Goal: Information Seeking & Learning: Learn about a topic

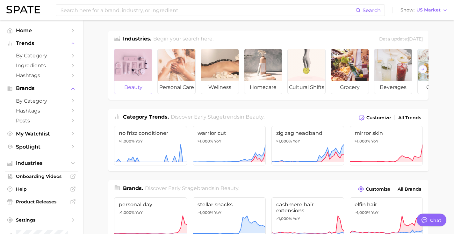
click at [122, 76] on div at bounding box center [133, 65] width 38 height 32
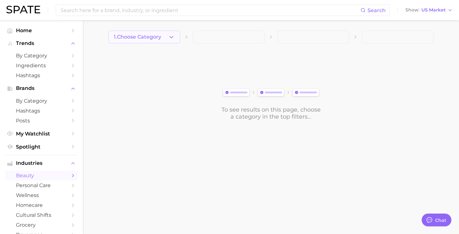
click at [138, 39] on span "1. Choose Category" at bounding box center [137, 37] width 47 height 6
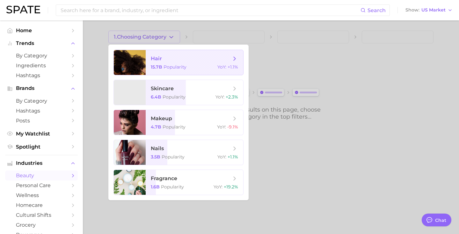
click at [139, 60] on div at bounding box center [130, 62] width 32 height 25
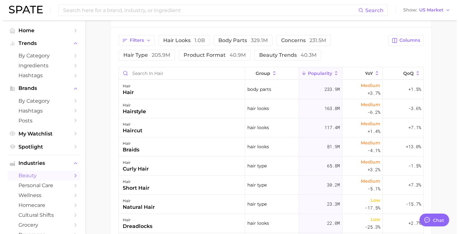
scroll to position [279, 0]
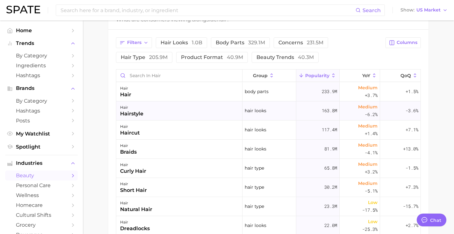
click at [195, 103] on div "hair hairstyle" at bounding box center [179, 110] width 126 height 19
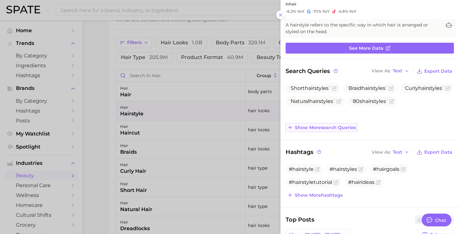
scroll to position [0, 0]
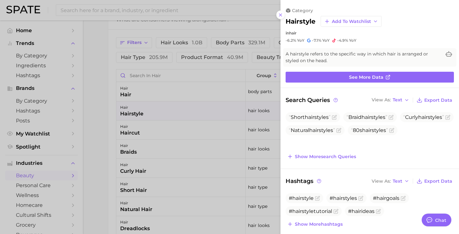
click at [247, 122] on div at bounding box center [229, 117] width 459 height 234
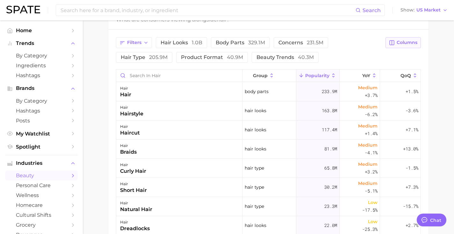
click at [399, 46] on button "Columns" at bounding box center [402, 42] width 35 height 11
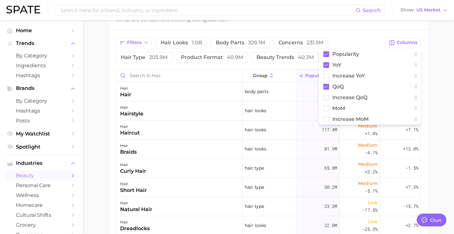
click at [354, 33] on div "Filters hair looks 1.0b body parts 329.1m concerns 231.5m hair type 205.9m prod…" at bounding box center [268, 170] width 320 height 281
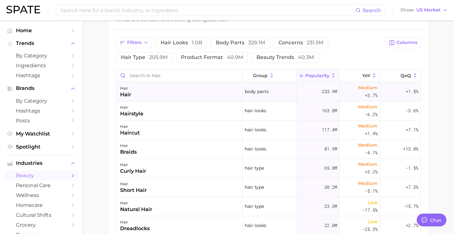
click at [269, 89] on div "body parts" at bounding box center [269, 91] width 54 height 19
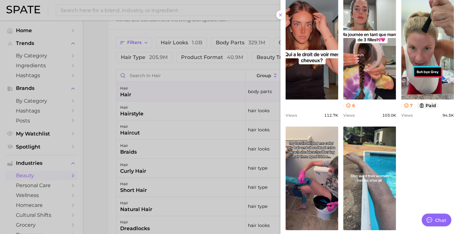
scroll to position [306, 0]
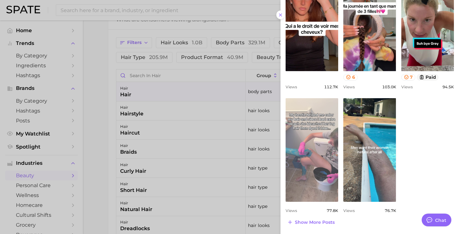
click at [306, 159] on link "view post on TikTok" at bounding box center [311, 150] width 53 height 104
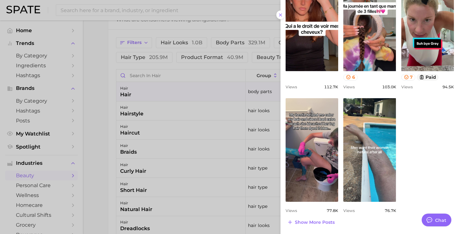
click at [200, 178] on div at bounding box center [229, 117] width 459 height 234
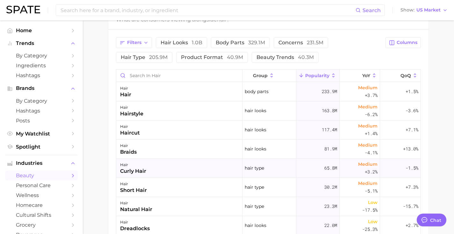
click at [242, 168] on div "hair type" at bounding box center [269, 168] width 54 height 19
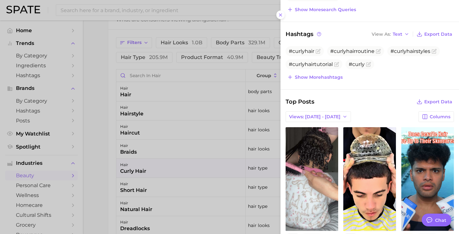
scroll to position [148, 0]
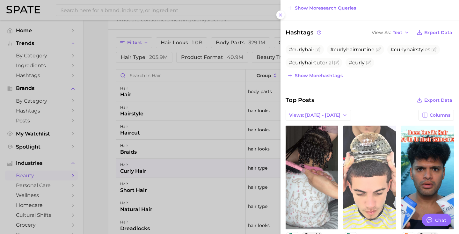
click at [367, 163] on link "view post on TikTok" at bounding box center [369, 177] width 53 height 104
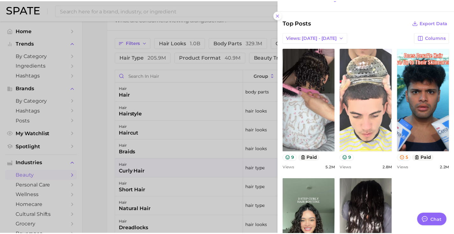
scroll to position [225, 0]
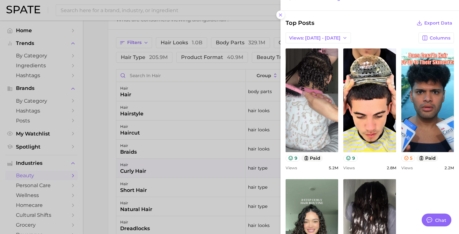
click at [48, 57] on div at bounding box center [229, 117] width 459 height 234
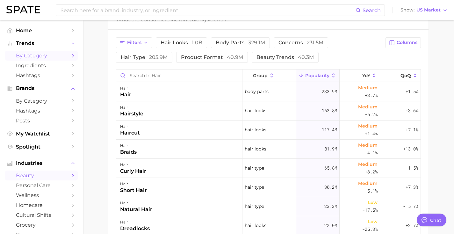
click at [41, 57] on span "by Category" at bounding box center [41, 56] width 51 height 6
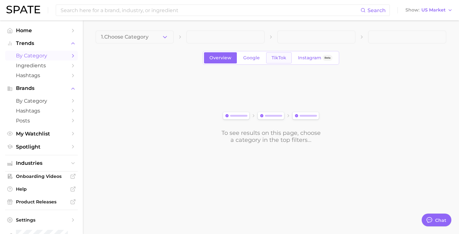
click at [277, 61] on link "TikTok" at bounding box center [278, 57] width 25 height 11
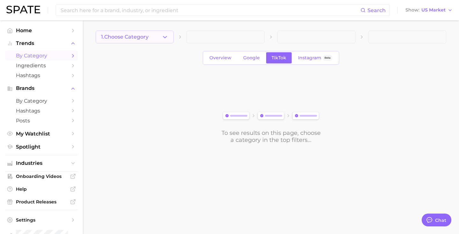
click at [130, 36] on span "1. Choose Category" at bounding box center [124, 37] width 47 height 6
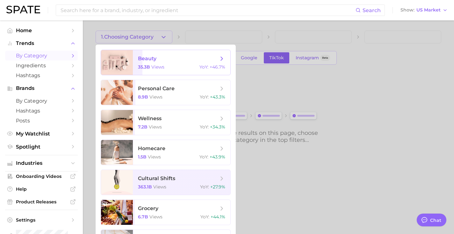
click at [135, 62] on span "beauty 35.3b views YoY : +46.7%" at bounding box center [181, 62] width 97 height 25
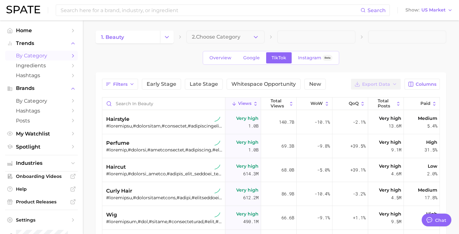
type textarea "x"
click at [310, 82] on span "New" at bounding box center [315, 84] width 12 height 5
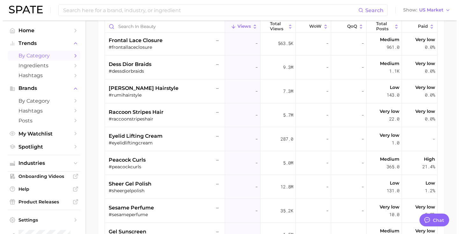
scroll to position [101, 0]
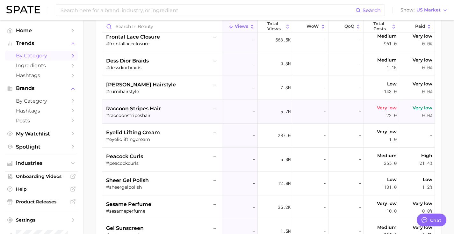
click at [149, 113] on div "#raccoonstripeshair" at bounding box center [163, 115] width 114 height 6
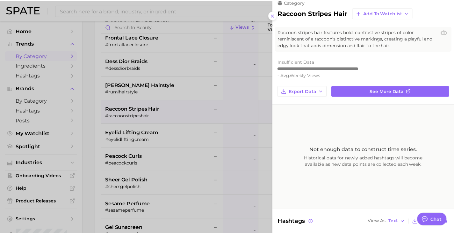
scroll to position [0, 0]
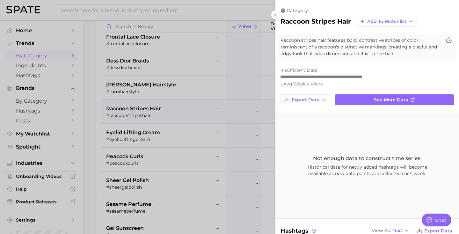
click at [238, 33] on div at bounding box center [229, 117] width 459 height 234
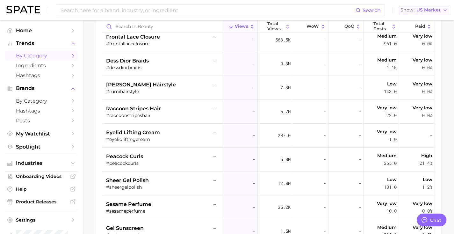
click at [422, 13] on button "Show US Market" at bounding box center [424, 10] width 50 height 8
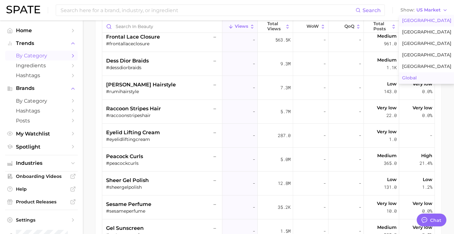
click at [417, 78] on span "Global" at bounding box center [409, 77] width 15 height 5
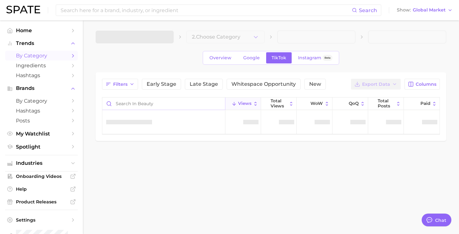
click at [148, 107] on input "Search in beauty" at bounding box center [163, 103] width 123 height 12
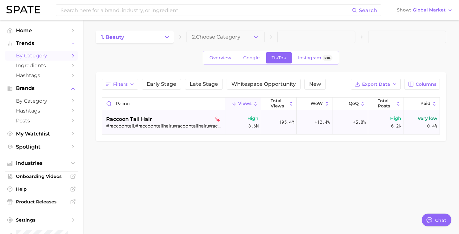
click at [153, 126] on div "#raccoontail,#raccoontailhair,#racoontailhair,#raccoonhair" at bounding box center [164, 126] width 117 height 6
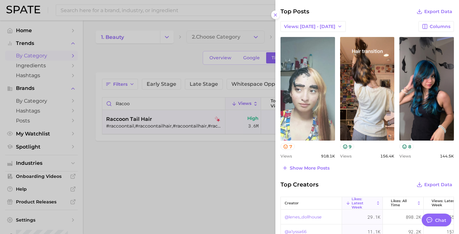
scroll to position [258, 0]
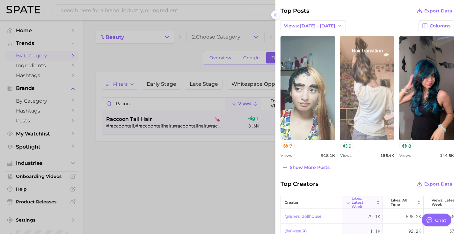
click at [367, 82] on link "view post on TikTok" at bounding box center [367, 88] width 54 height 104
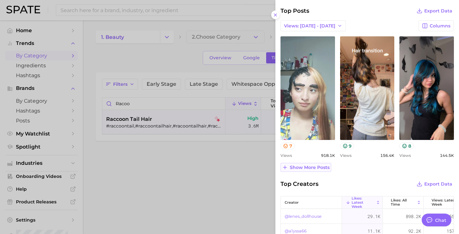
click at [301, 165] on span "Show more posts" at bounding box center [310, 167] width 40 height 5
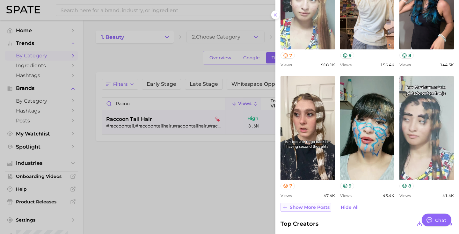
scroll to position [352, 0]
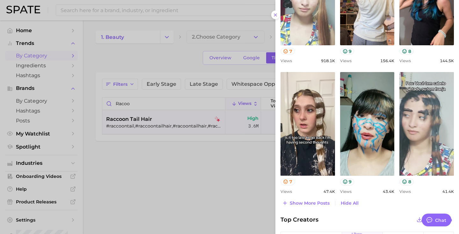
click at [230, 168] on div at bounding box center [229, 117] width 459 height 234
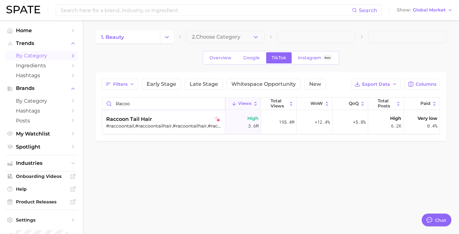
click at [137, 103] on input "racoo" at bounding box center [163, 103] width 123 height 12
type input "raccoon"
click at [154, 144] on span "raccoon stripes hair" at bounding box center [133, 143] width 55 height 8
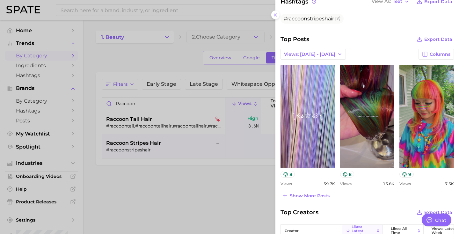
scroll to position [234, 0]
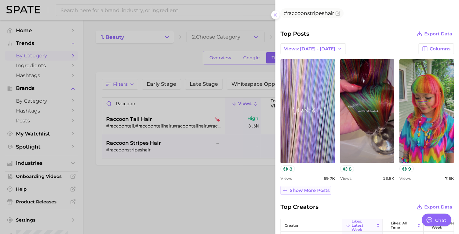
click at [307, 190] on span "Show more posts" at bounding box center [310, 190] width 40 height 5
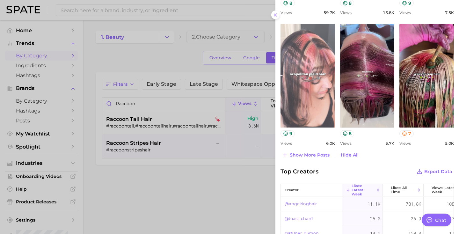
scroll to position [415, 0]
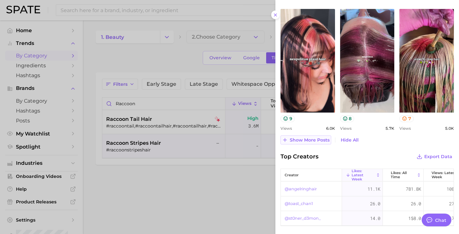
click at [307, 139] on span "Show more posts" at bounding box center [310, 139] width 40 height 5
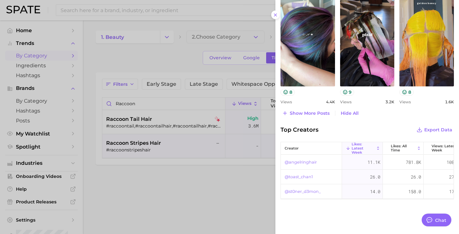
scroll to position [577, 0]
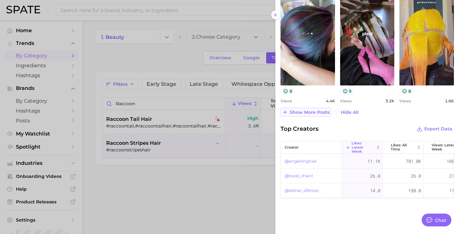
click at [322, 110] on span "Show more posts" at bounding box center [310, 112] width 40 height 5
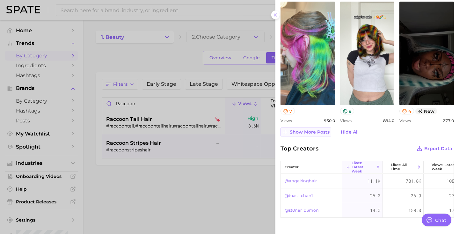
scroll to position [707, 0]
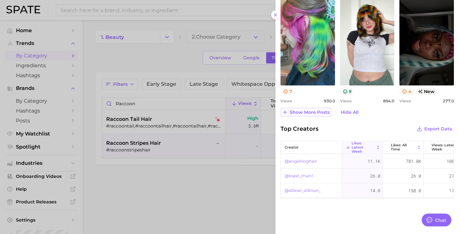
click at [318, 108] on button "Show more posts" at bounding box center [305, 112] width 51 height 9
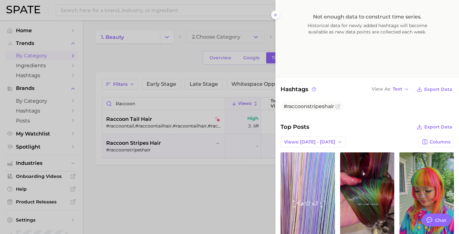
scroll to position [0, 0]
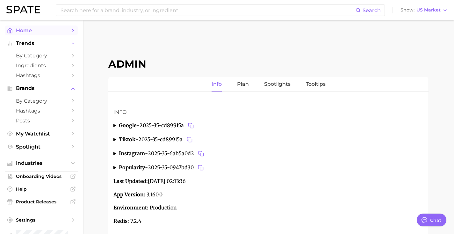
click at [59, 30] on span "Home" at bounding box center [41, 30] width 51 height 6
